Goal: Task Accomplishment & Management: Use online tool/utility

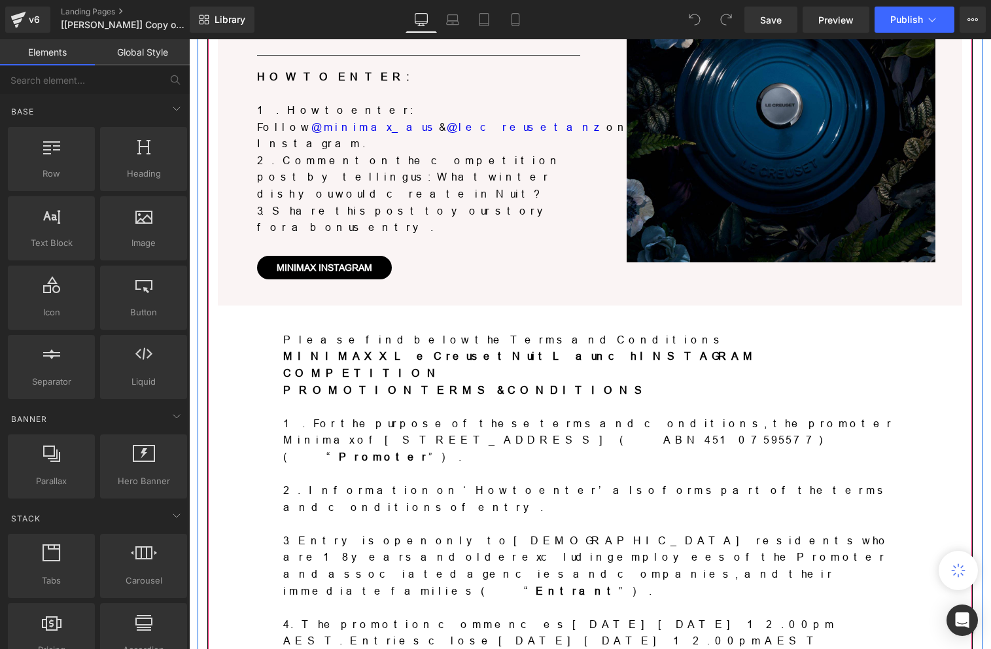
scroll to position [137, 0]
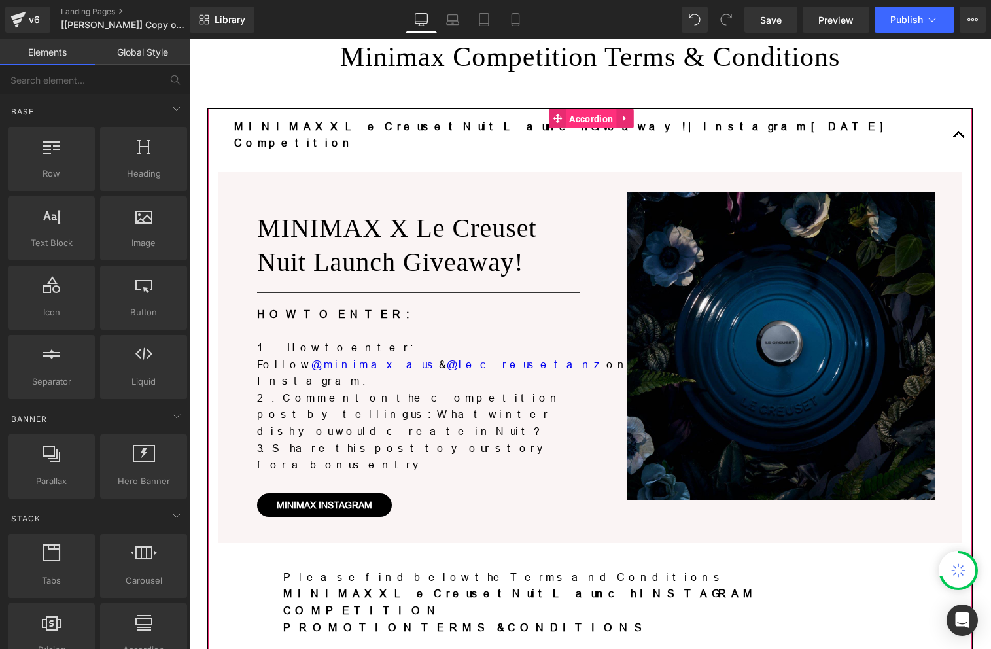
click at [571, 118] on span "Accordion" at bounding box center [591, 119] width 50 height 20
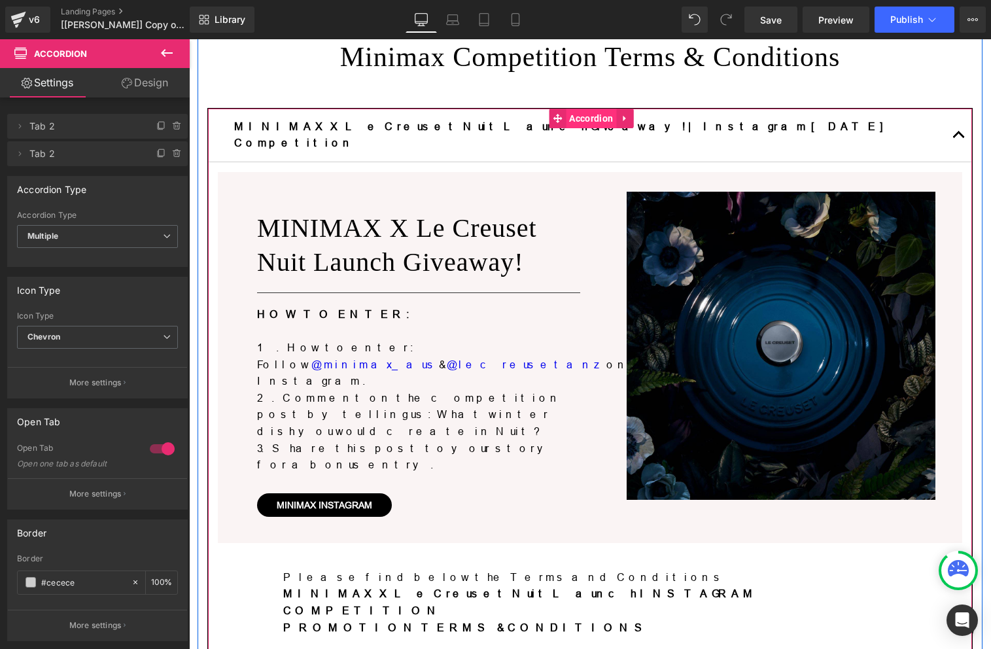
click at [574, 115] on span "Accordion" at bounding box center [591, 119] width 50 height 20
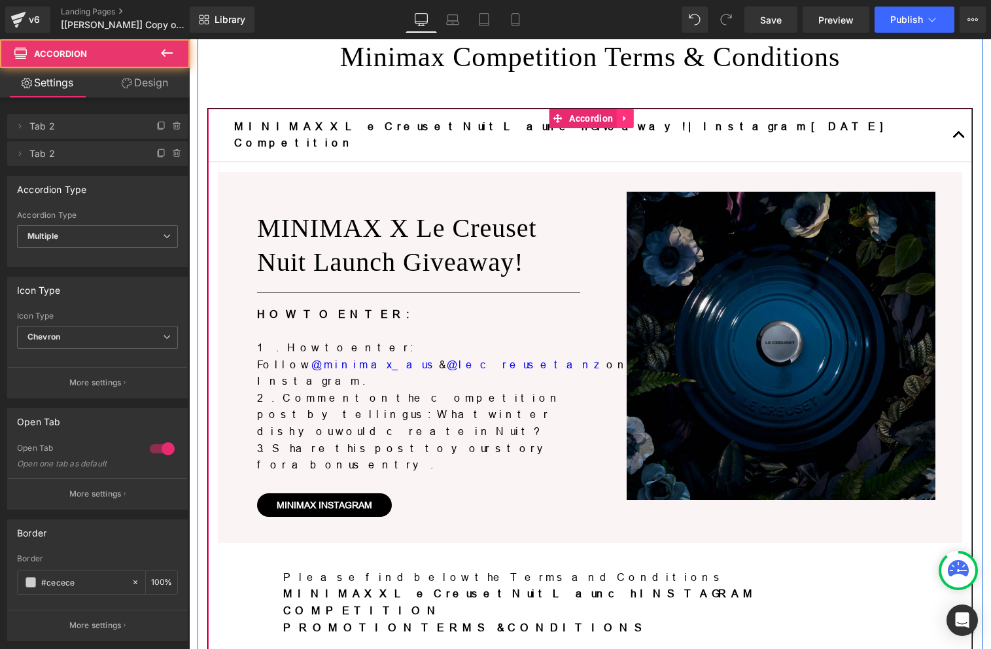
click at [620, 116] on icon at bounding box center [624, 118] width 9 height 10
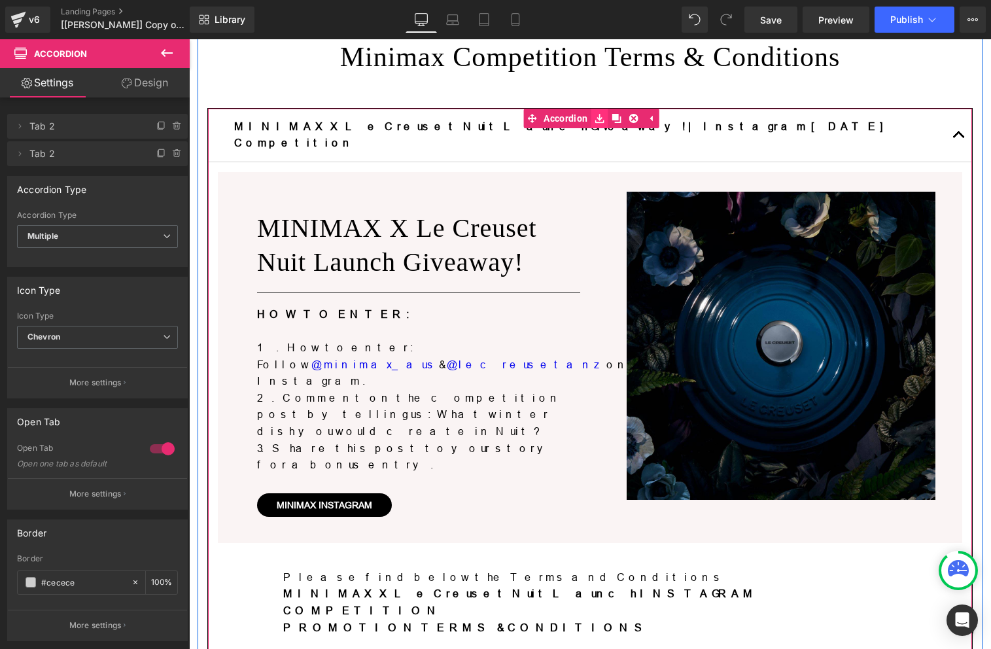
click at [595, 118] on icon at bounding box center [599, 118] width 9 height 9
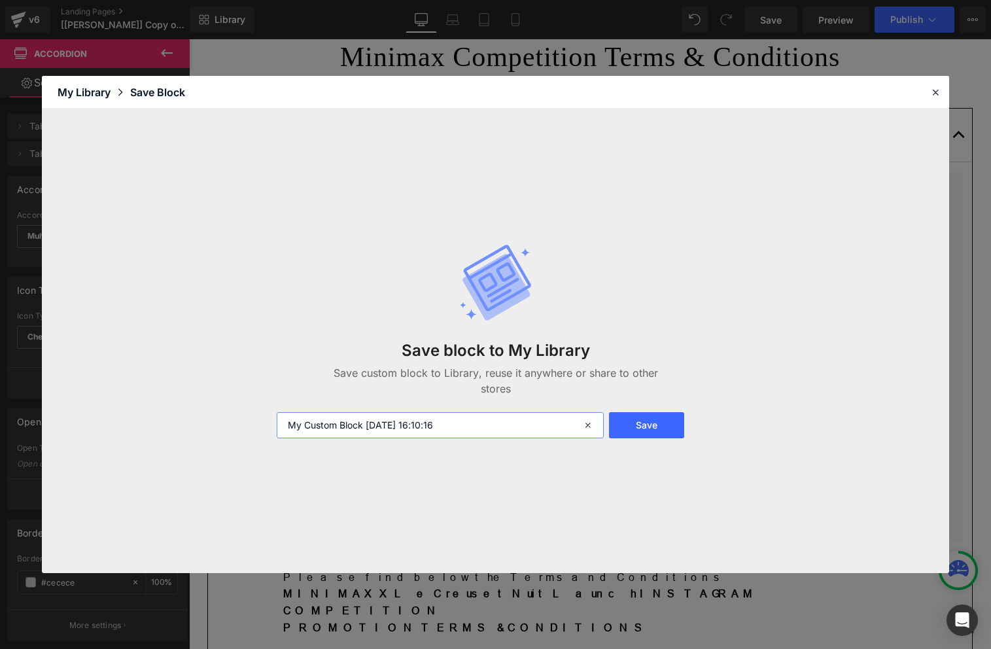
drag, startPoint x: 455, startPoint y: 425, endPoint x: 90, endPoint y: 414, distance: 365.9
click at [90, 414] on div "Save block to My Library Save custom block to Library, reuse it anywhere or sha…" at bounding box center [496, 341] width 908 height 465
type input "accordian fix - delete"
click at [663, 431] on button "Save" at bounding box center [647, 425] width 76 height 26
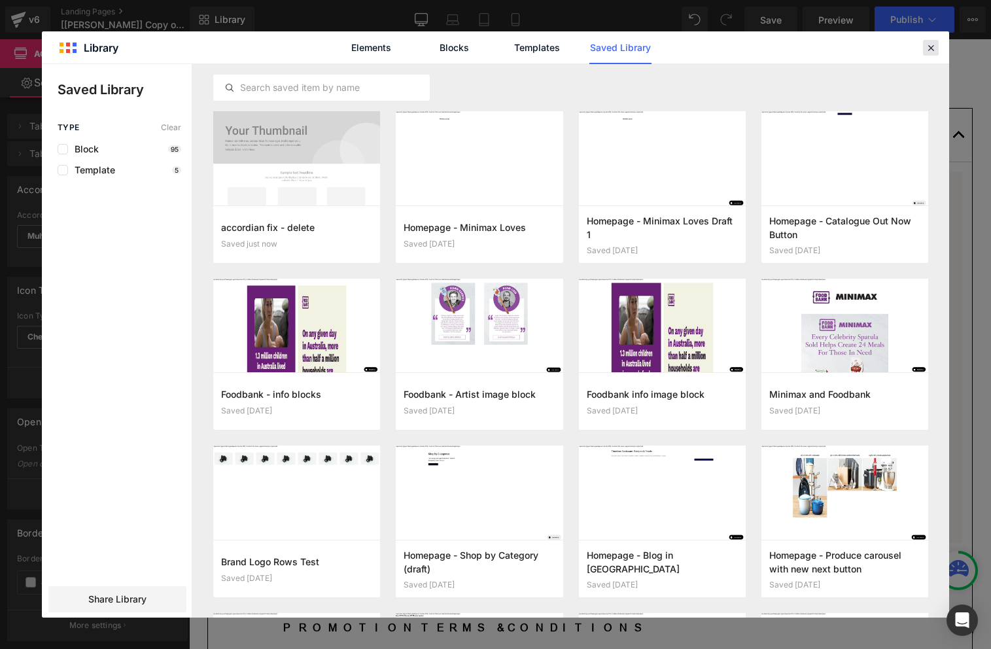
click at [928, 42] on icon at bounding box center [931, 48] width 12 height 12
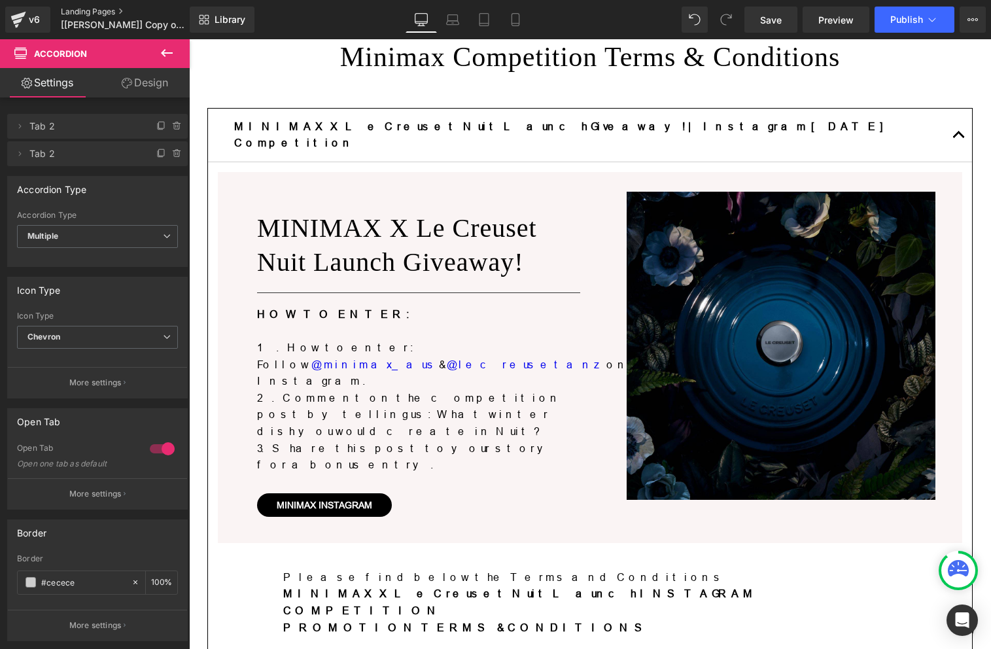
click at [75, 7] on link "Landing Pages" at bounding box center [136, 12] width 150 height 10
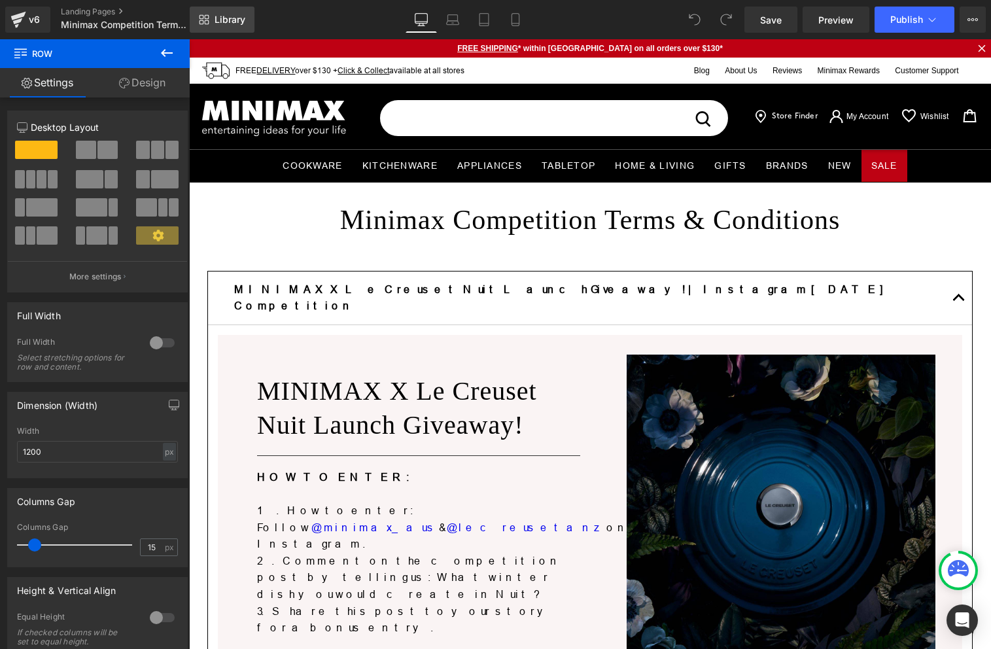
click at [229, 24] on span "Library" at bounding box center [230, 20] width 31 height 12
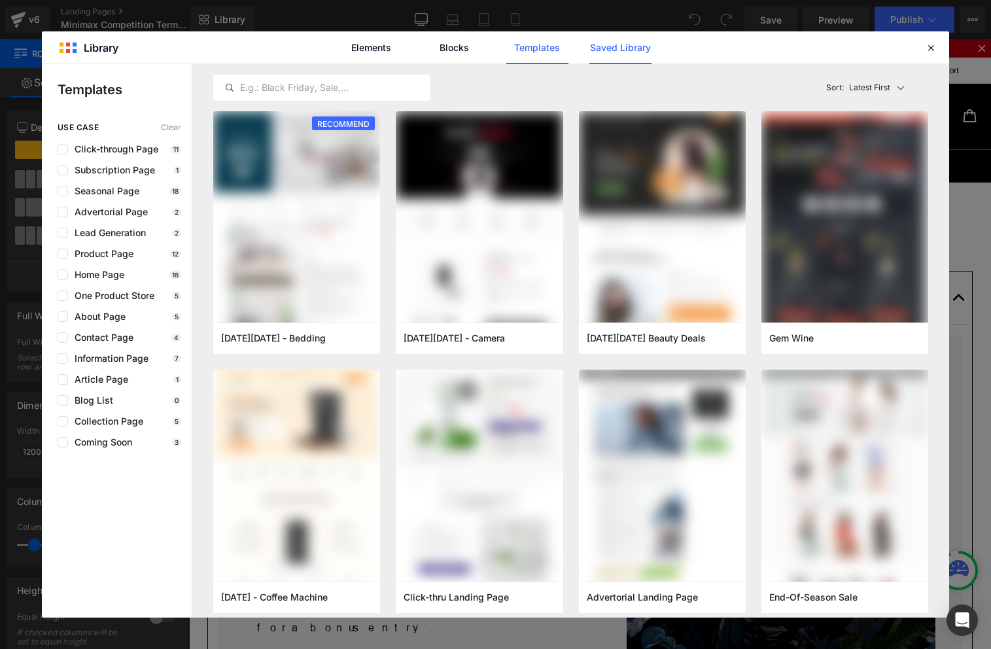
click at [608, 46] on link "Saved Library" at bounding box center [621, 47] width 62 height 33
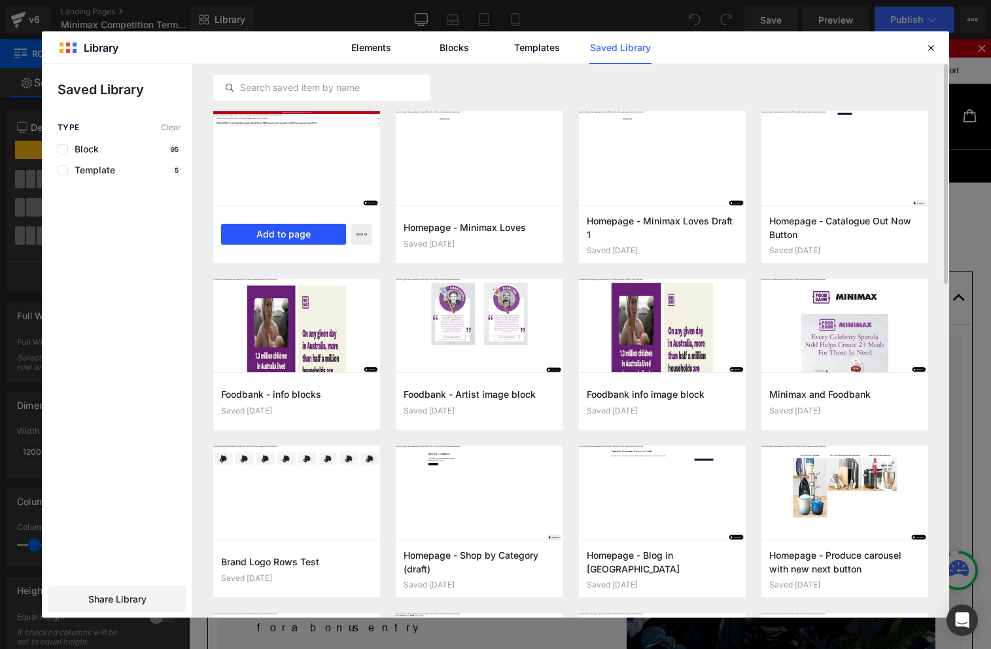
click at [302, 234] on button "Add to page" at bounding box center [283, 234] width 125 height 21
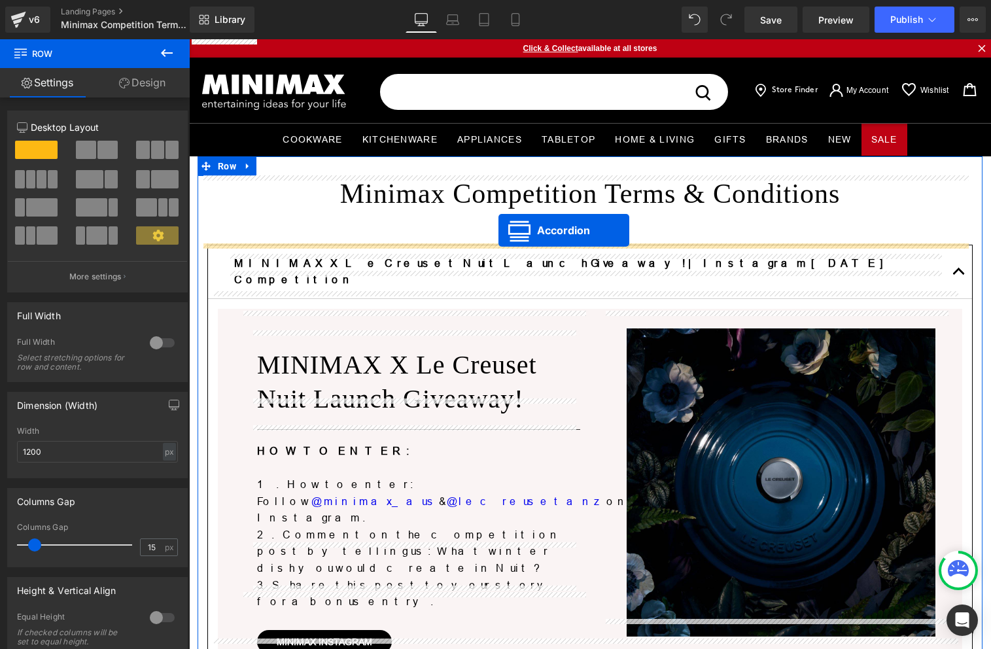
drag, startPoint x: 578, startPoint y: 277, endPoint x: 499, endPoint y: 230, distance: 92.1
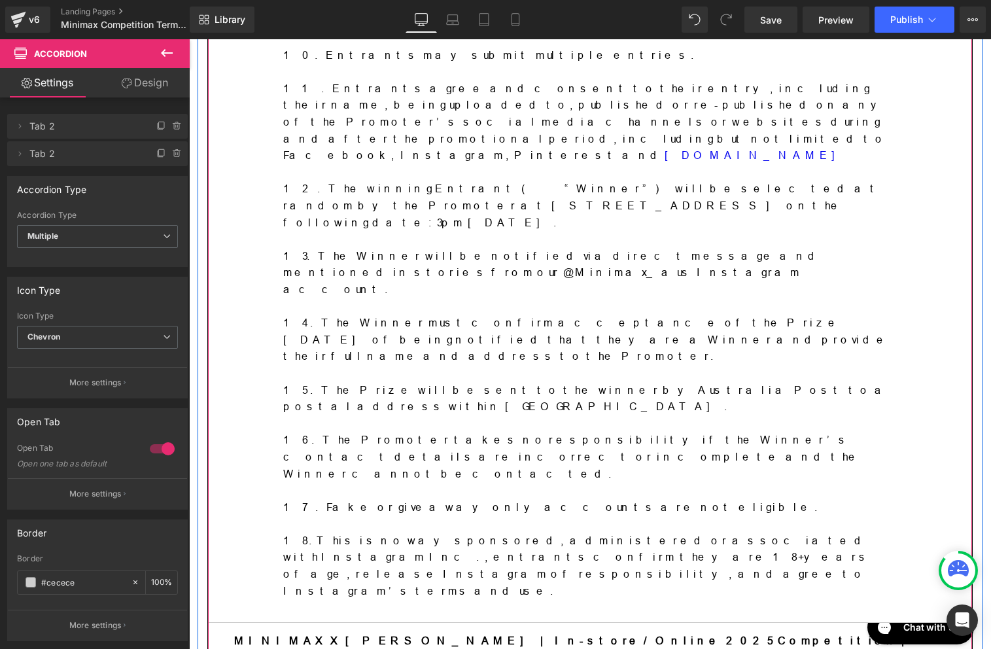
scroll to position [1390, 0]
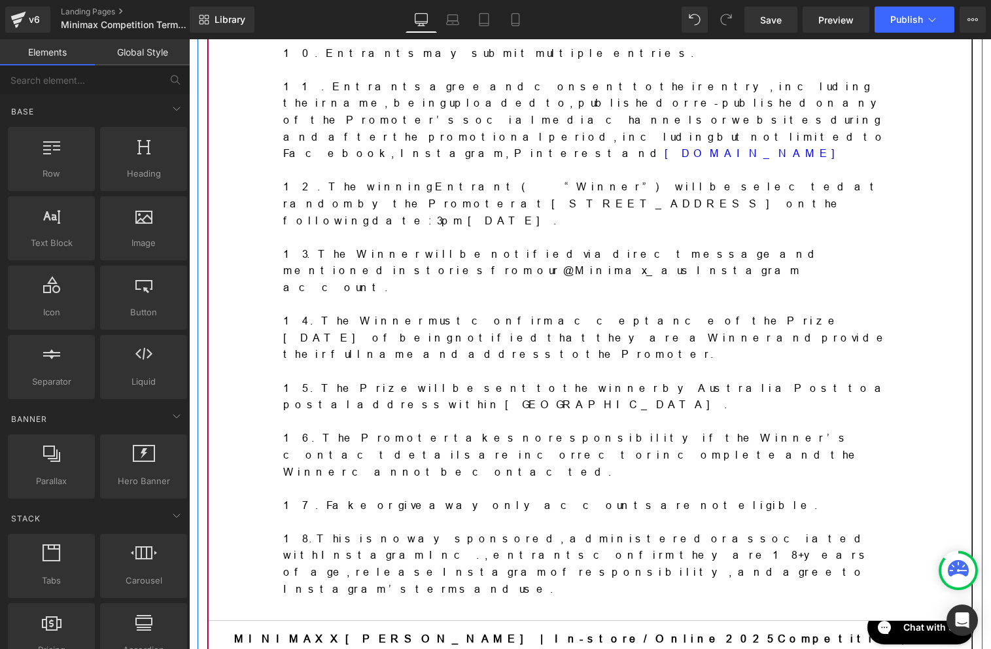
click at [957, 621] on button "button" at bounding box center [959, 656] width 26 height 70
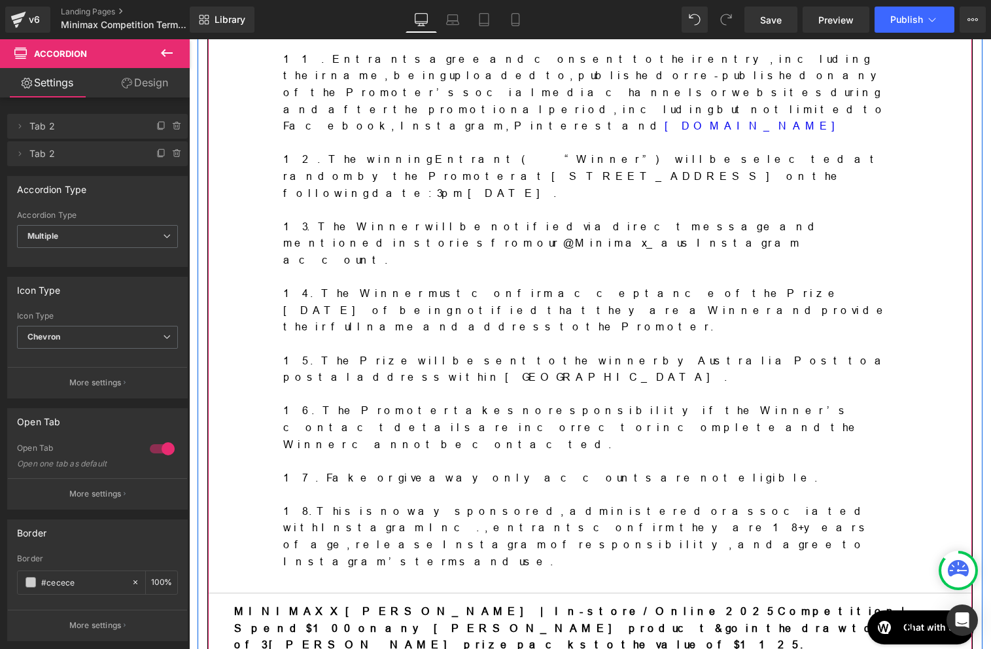
scroll to position [1364, 0]
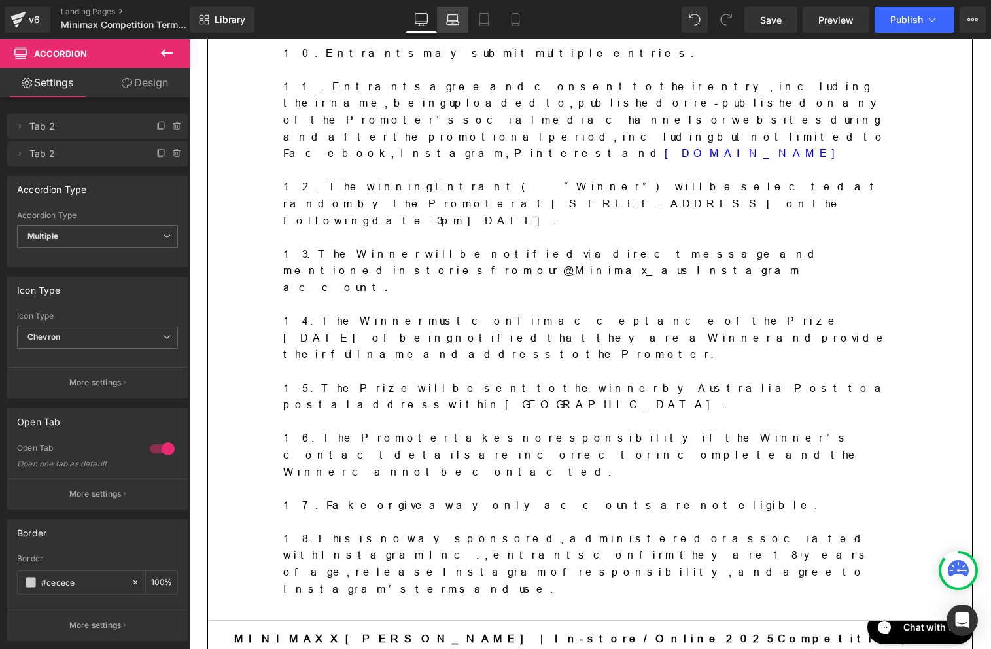
click at [449, 22] on icon at bounding box center [452, 19] width 13 height 13
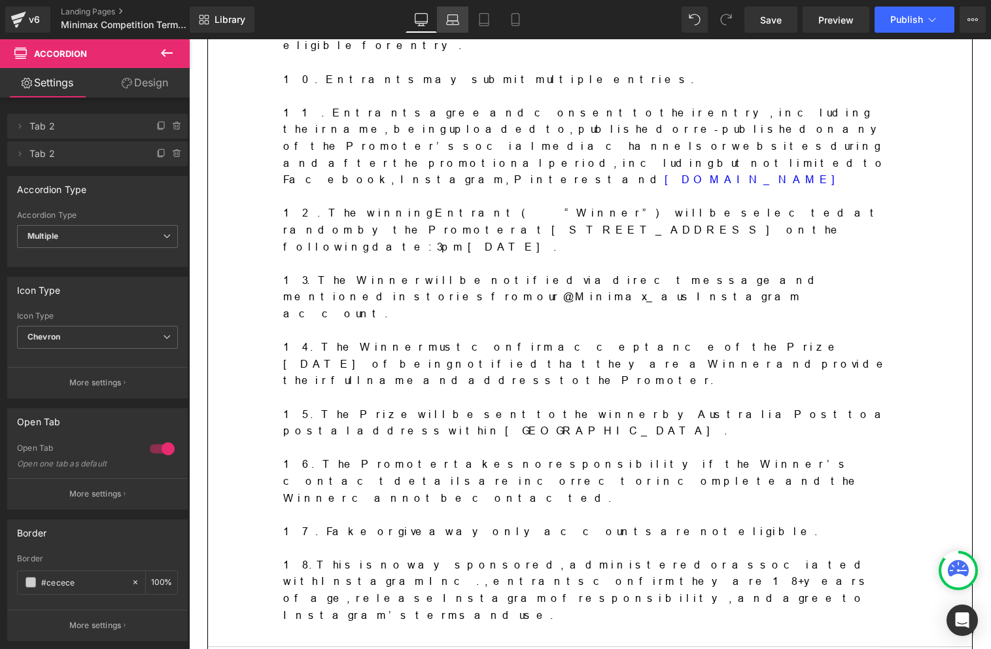
scroll to position [0, 0]
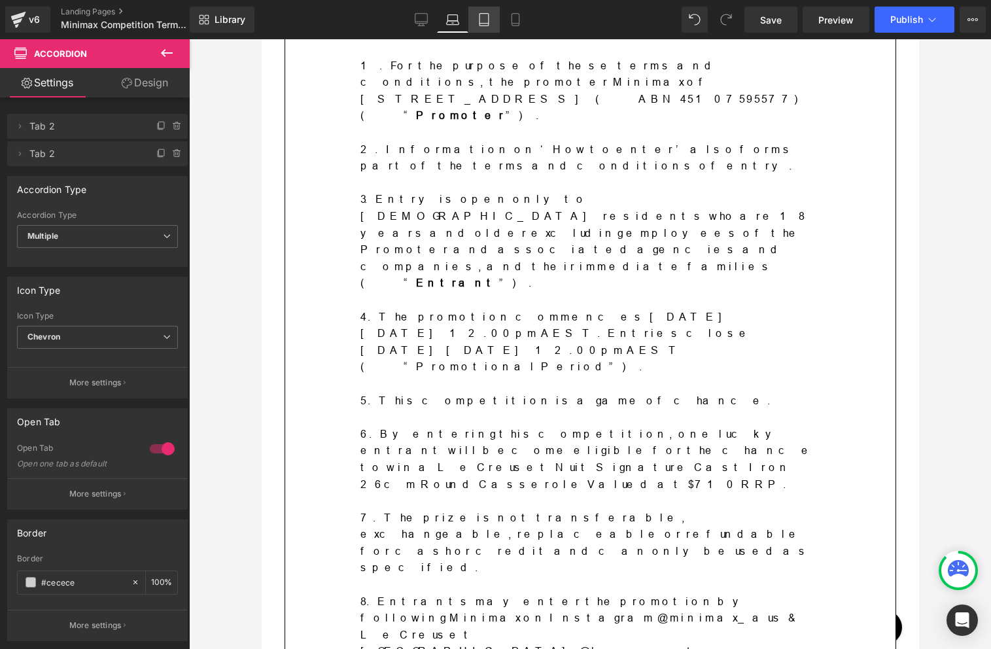
click at [487, 24] on icon at bounding box center [484, 19] width 13 height 13
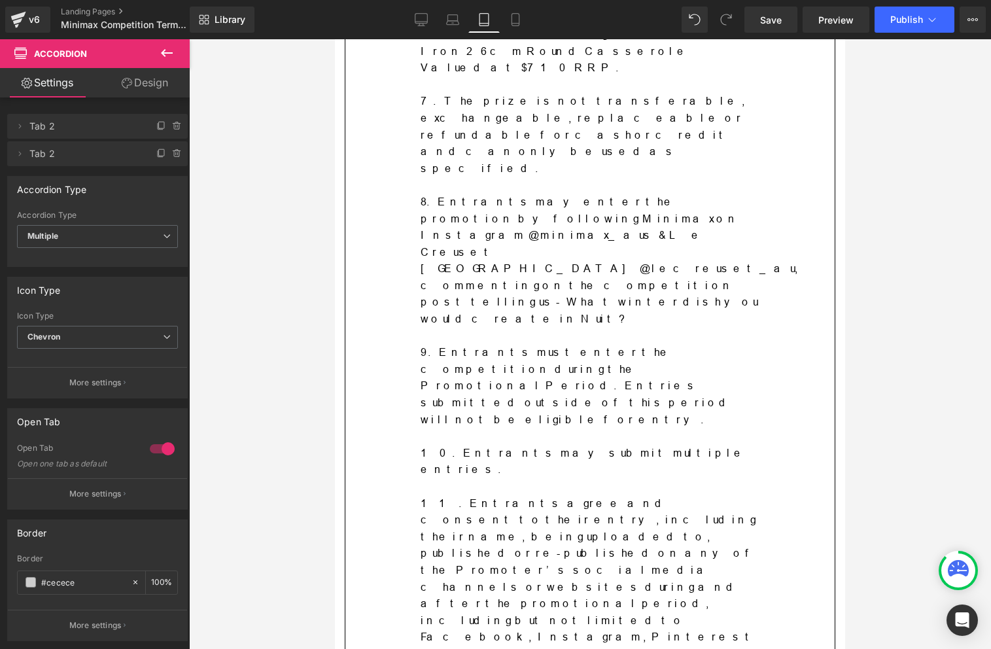
scroll to position [1833, 0]
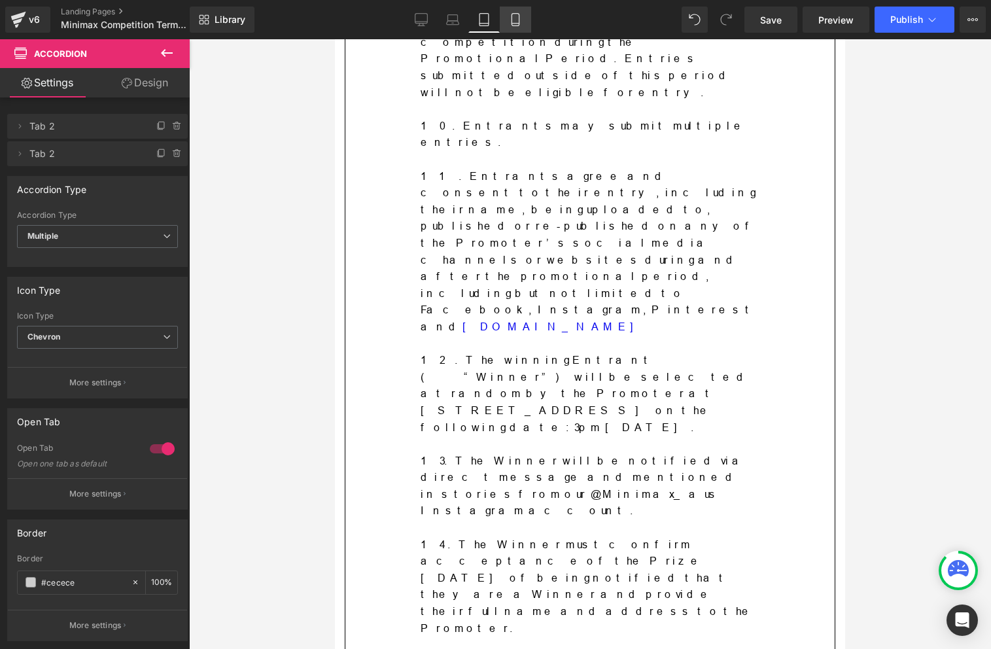
click at [520, 26] on link "Mobile" at bounding box center [515, 20] width 31 height 26
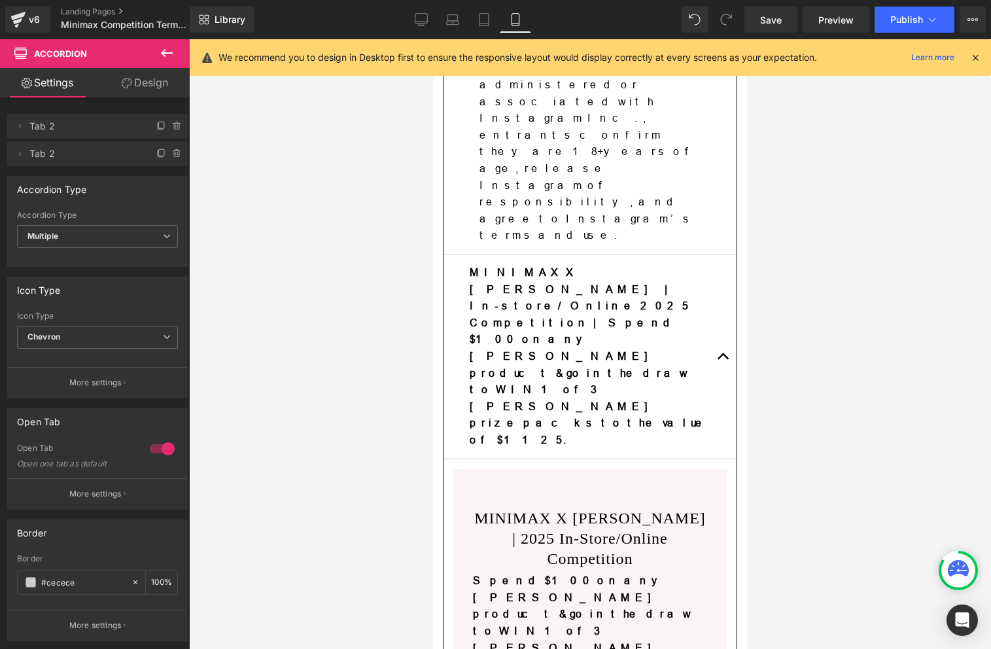
scroll to position [3606, 0]
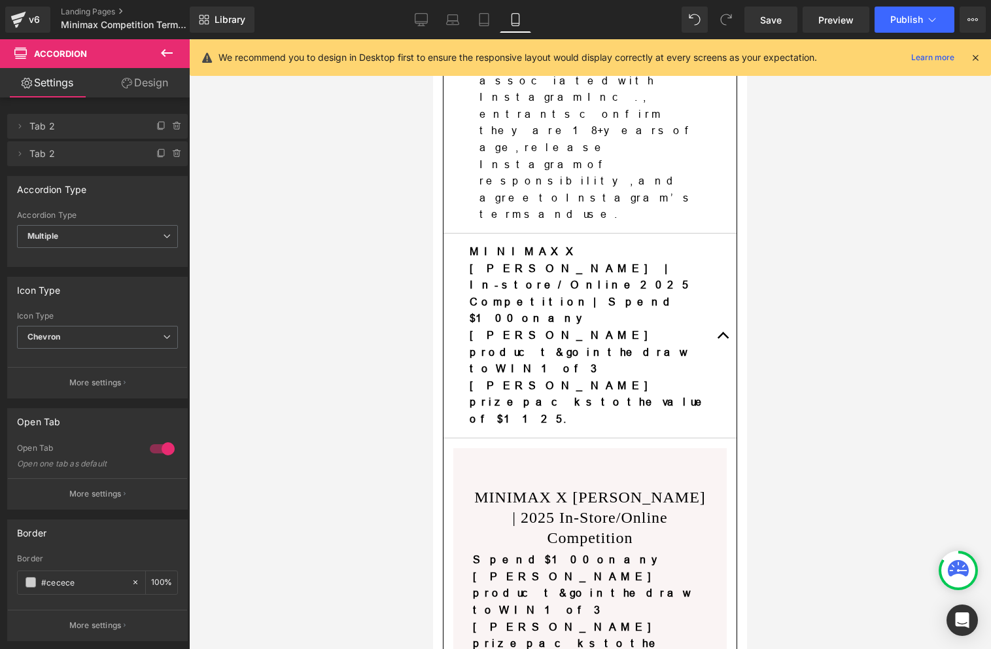
click at [889, 5] on div "Library Mobile Desktop Laptop Tablet Mobile Save Preview Publish Scheduled View…" at bounding box center [591, 19] width 802 height 39
click at [890, 29] on button "Publish" at bounding box center [915, 20] width 80 height 26
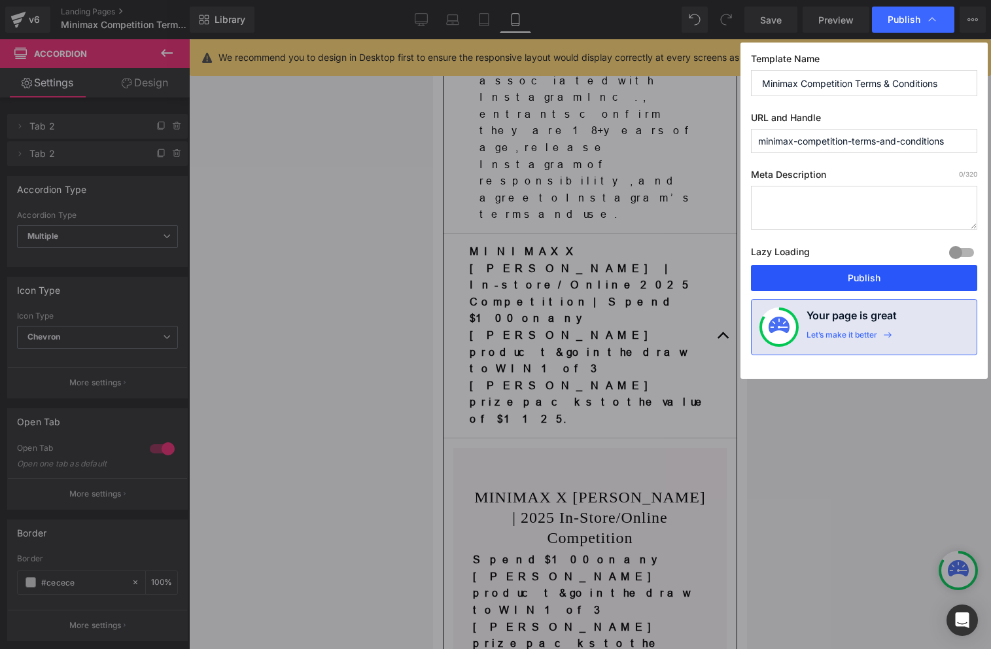
click at [839, 281] on button "Publish" at bounding box center [864, 278] width 226 height 26
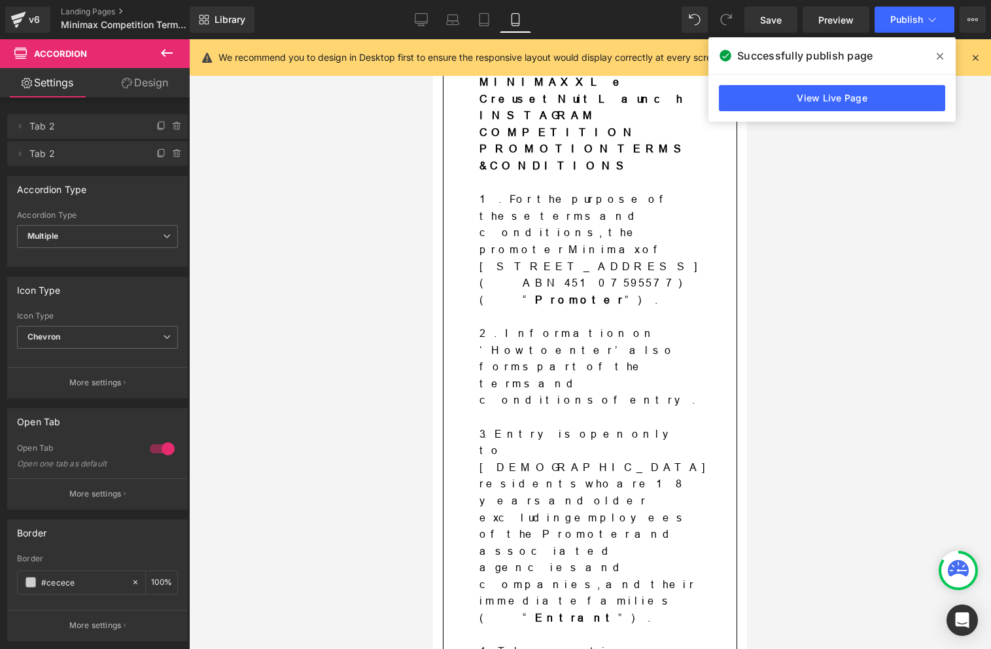
scroll to position [860, 0]
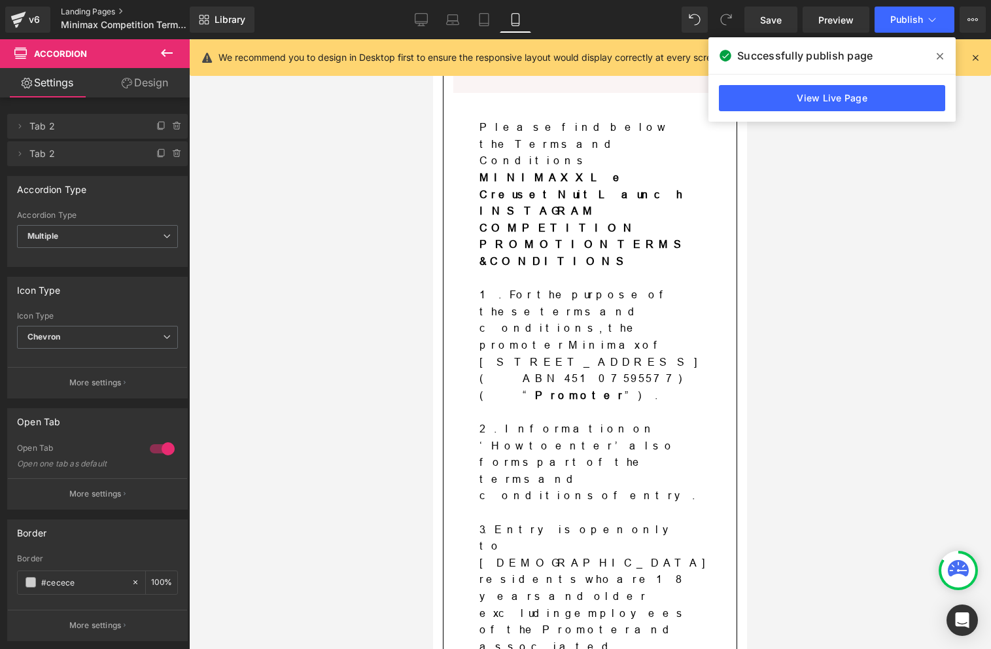
click at [105, 7] on link "Landing Pages" at bounding box center [136, 12] width 150 height 10
